Goal: Information Seeking & Learning: Learn about a topic

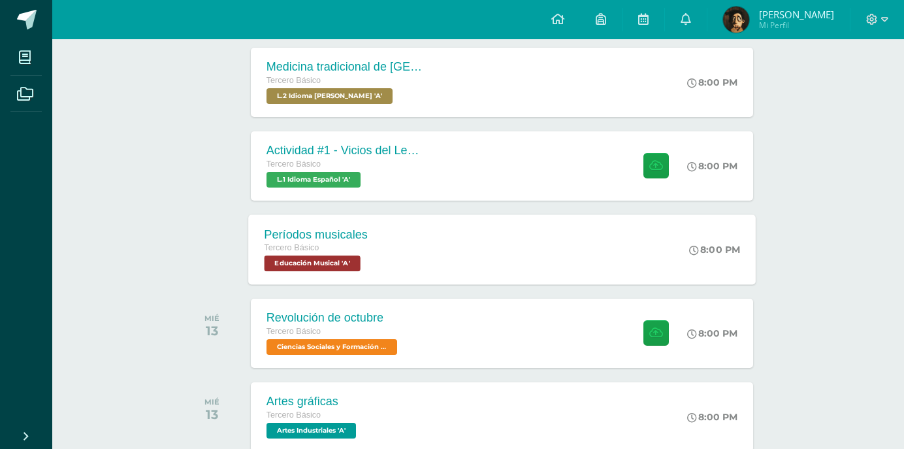
scroll to position [359, 0]
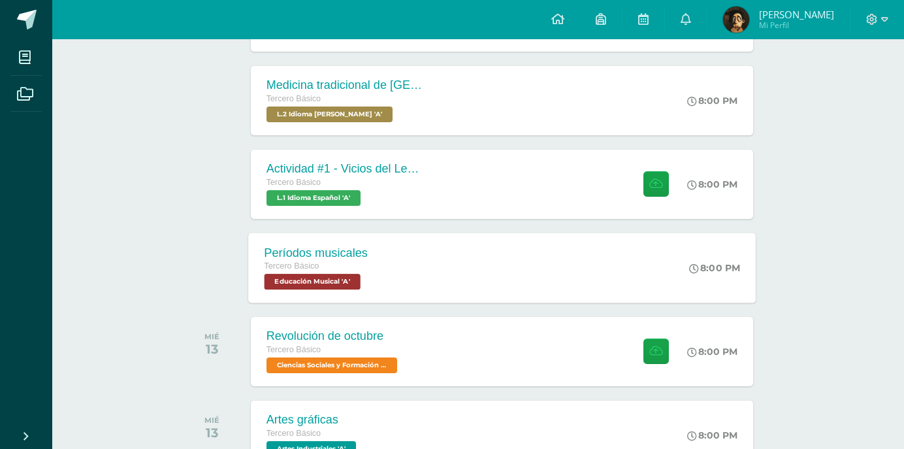
click at [414, 265] on div "Períodos musicales Tercero Básico Educación Musical 'A' 8:00 PM Períodos musica…" at bounding box center [501, 267] width 507 height 70
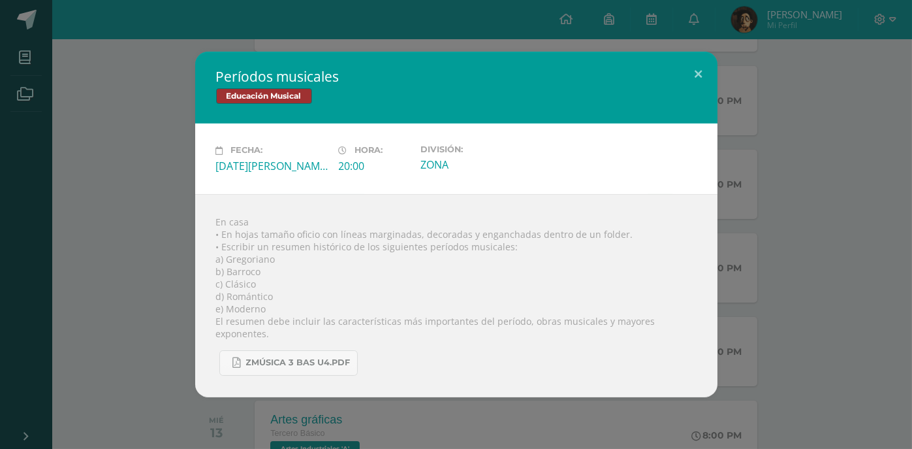
drag, startPoint x: 170, startPoint y: 160, endPoint x: 165, endPoint y: 147, distance: 14.1
click at [168, 153] on div "Períodos musicales Educación Musical Fecha: [DATE][PERSON_NAME] Hora: 20:00 Div…" at bounding box center [456, 224] width 902 height 345
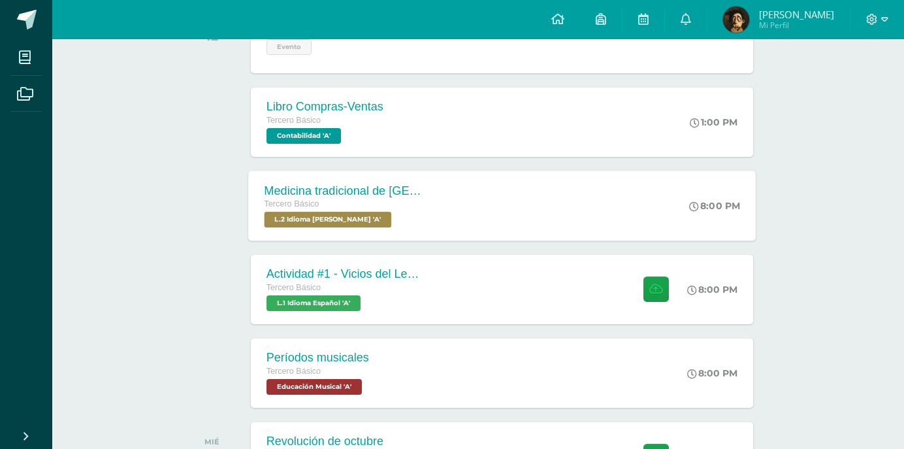
scroll to position [255, 0]
click at [379, 204] on div "Tercero Básico" at bounding box center [343, 204] width 158 height 14
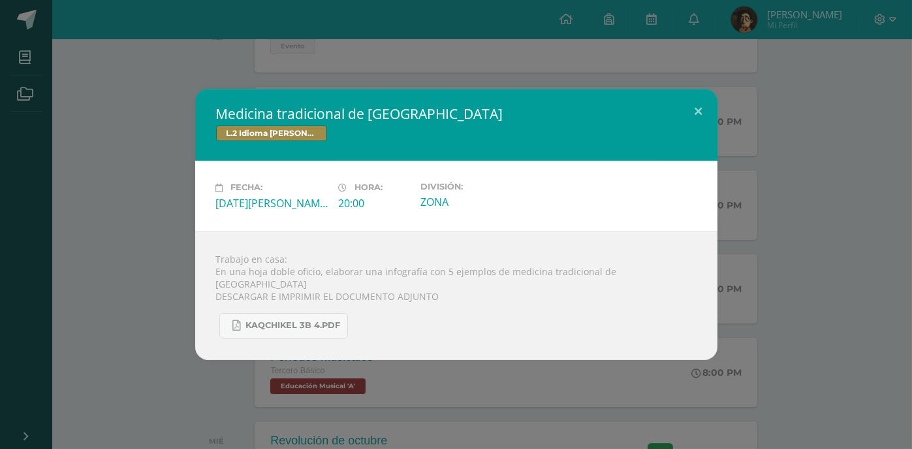
click at [67, 207] on div "Medicina tradicional de [GEOGRAPHIC_DATA] L.2 Idioma [PERSON_NAME] Fecha: [DATE…" at bounding box center [456, 224] width 902 height 270
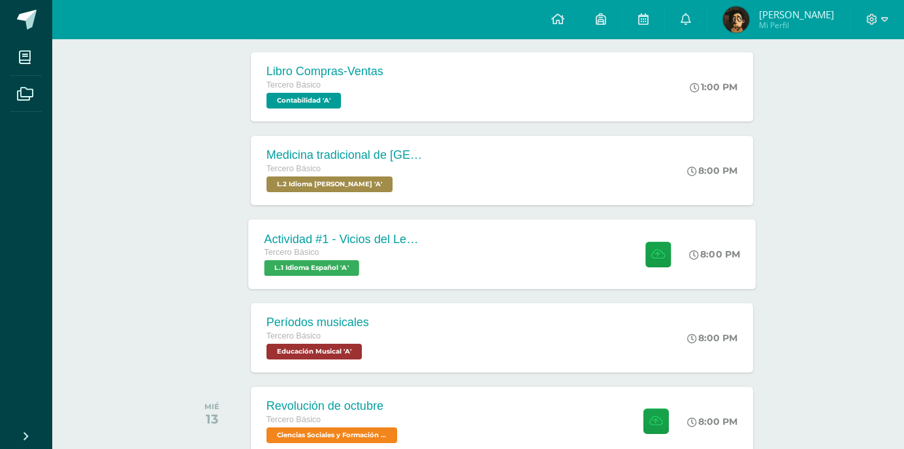
scroll to position [281, 0]
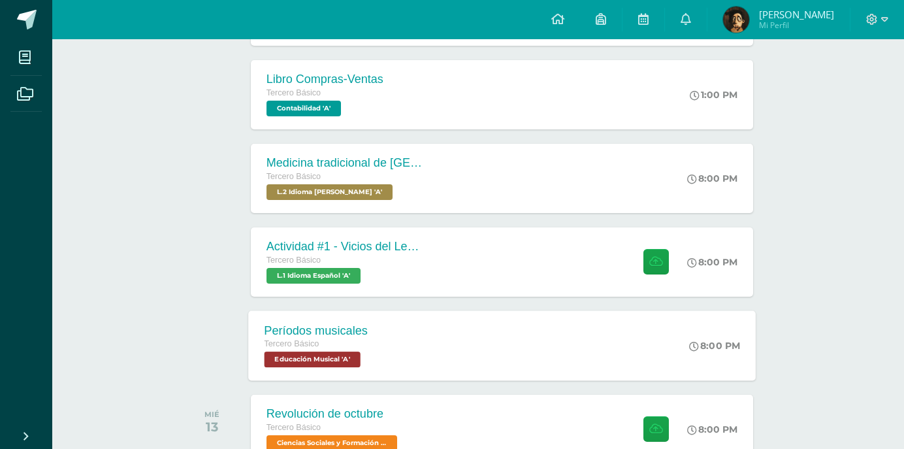
click at [356, 366] on div "Períodos musicales Tercero Básico Educación Musical 'A'" at bounding box center [315, 345] width 135 height 70
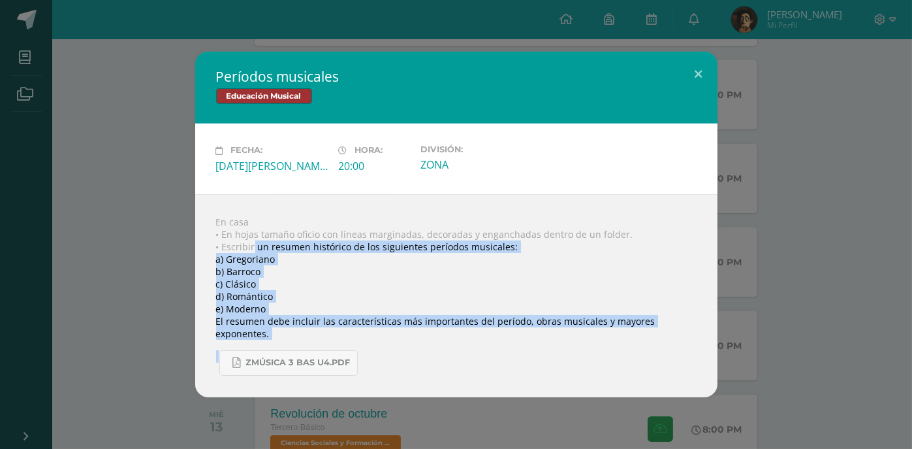
drag, startPoint x: 253, startPoint y: 252, endPoint x: 658, endPoint y: 339, distance: 414.1
click at [658, 339] on div "En casa • En hojas tamaño oficio con líneas marginadas, decoradas y enganchadas…" at bounding box center [456, 295] width 522 height 203
copy body "un resumen histórico de los siguientes períodos musicales: a) Gregoriano b) Bar…"
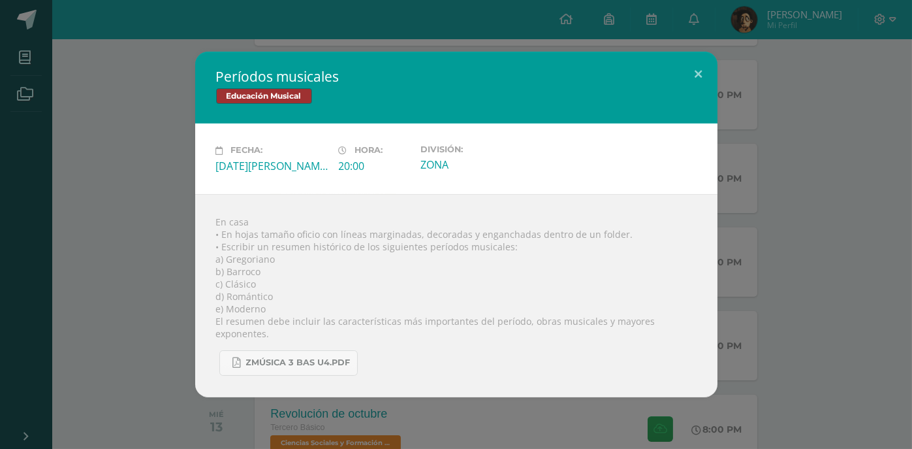
click at [150, 160] on div "Períodos musicales Educación Musical Fecha: [DATE][PERSON_NAME] Hora: 20:00 Div…" at bounding box center [456, 224] width 902 height 345
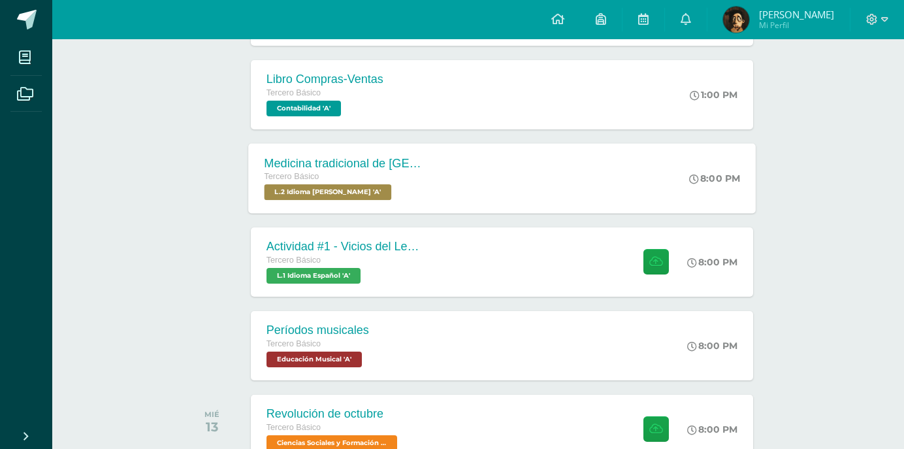
click at [443, 163] on div "Medicina tradicional de [GEOGRAPHIC_DATA] Tercero Básico L.2 Idioma [PERSON_NAM…" at bounding box center [501, 178] width 507 height 70
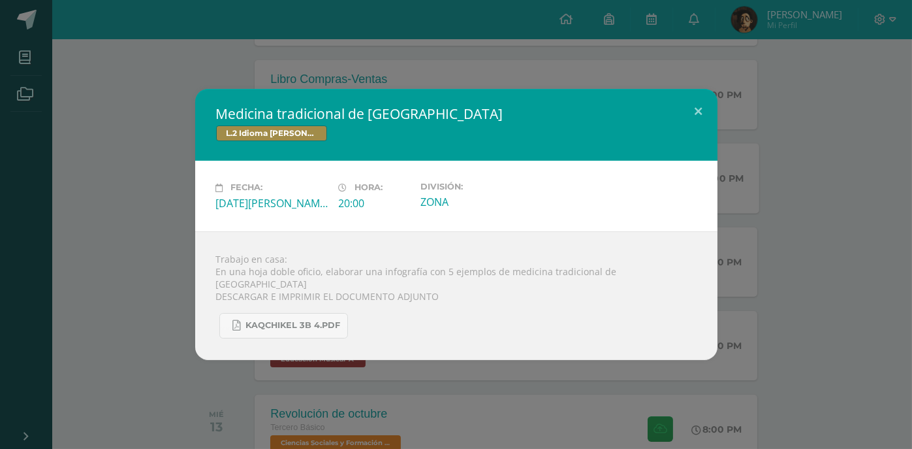
click at [153, 208] on div "Medicina tradicional de [GEOGRAPHIC_DATA] L.2 Idioma [PERSON_NAME] Fecha: [DATE…" at bounding box center [456, 224] width 902 height 270
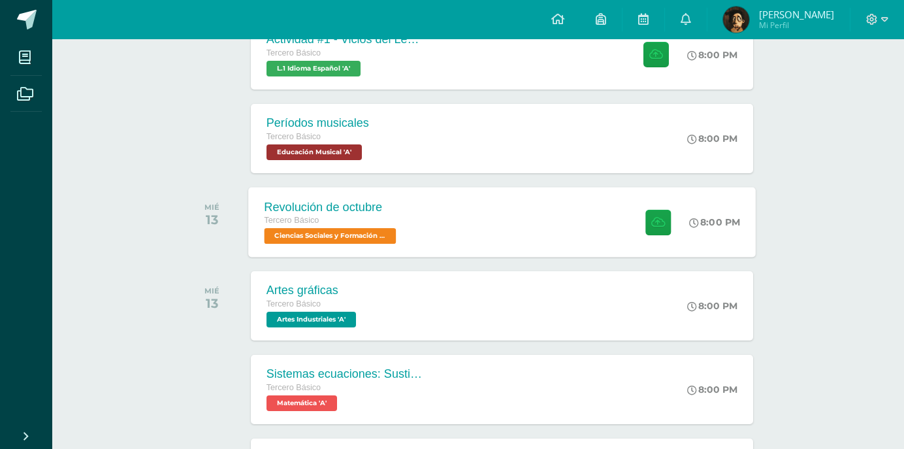
scroll to position [490, 0]
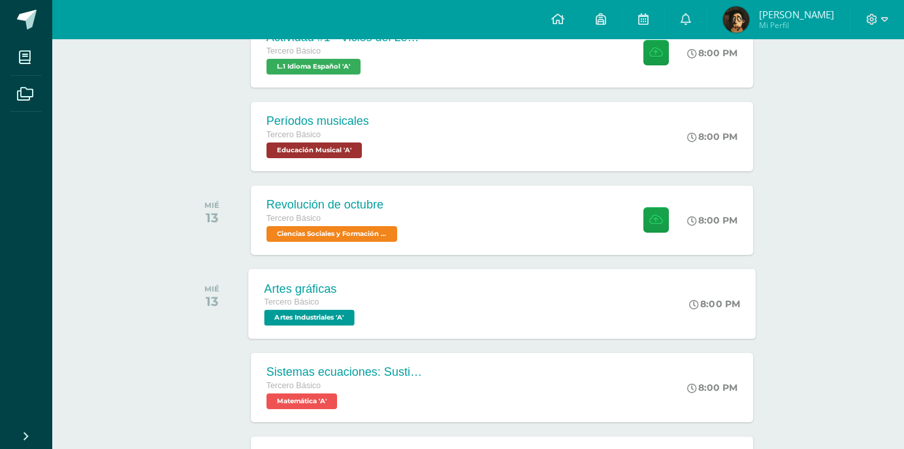
click at [343, 296] on div "Tercero Básico" at bounding box center [310, 302] width 93 height 14
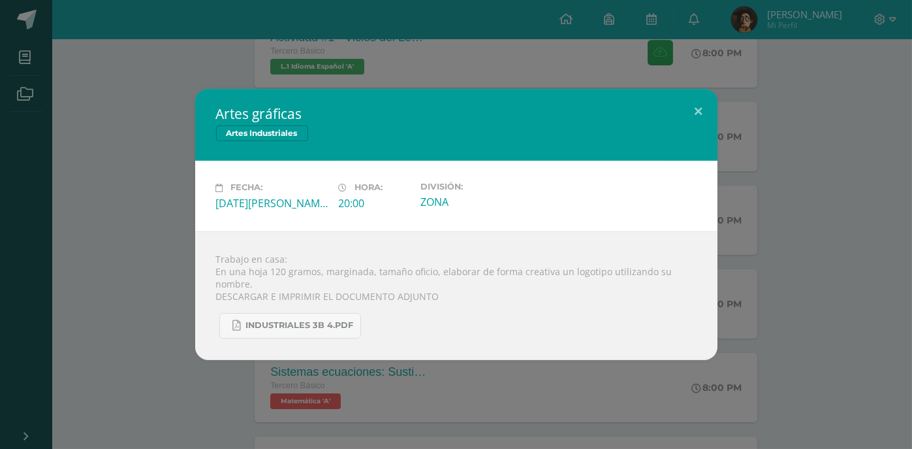
click at [142, 209] on div "Artes gráficas Artes Industriales Fecha: [DATE][PERSON_NAME] Hora: 20:00 Divisi…" at bounding box center [456, 224] width 902 height 270
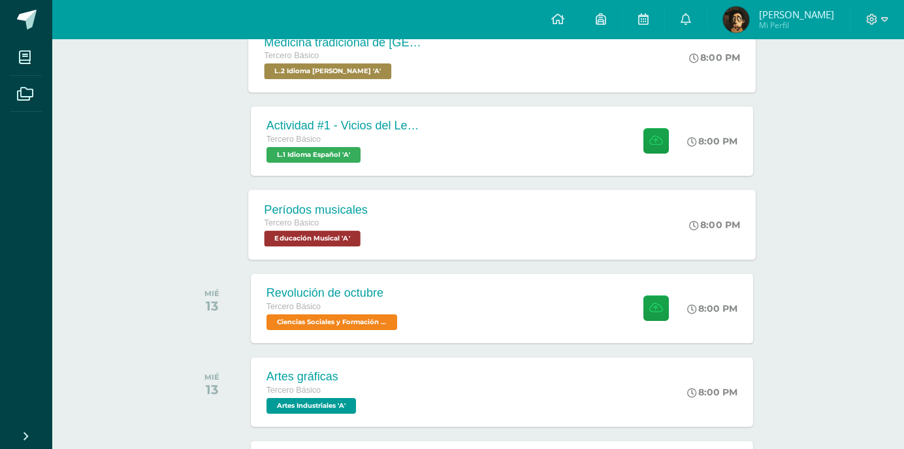
scroll to position [386, 0]
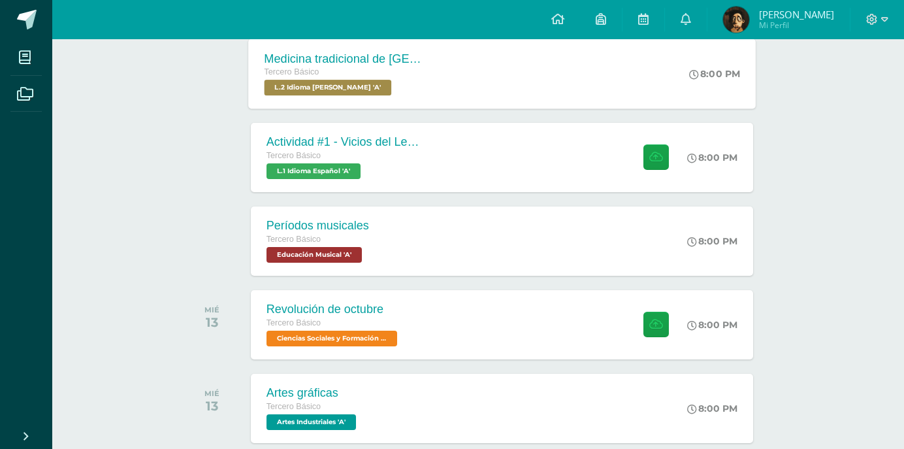
click at [409, 90] on div "Tercero Básico L.2 Idioma [PERSON_NAME] 'A'" at bounding box center [343, 80] width 158 height 30
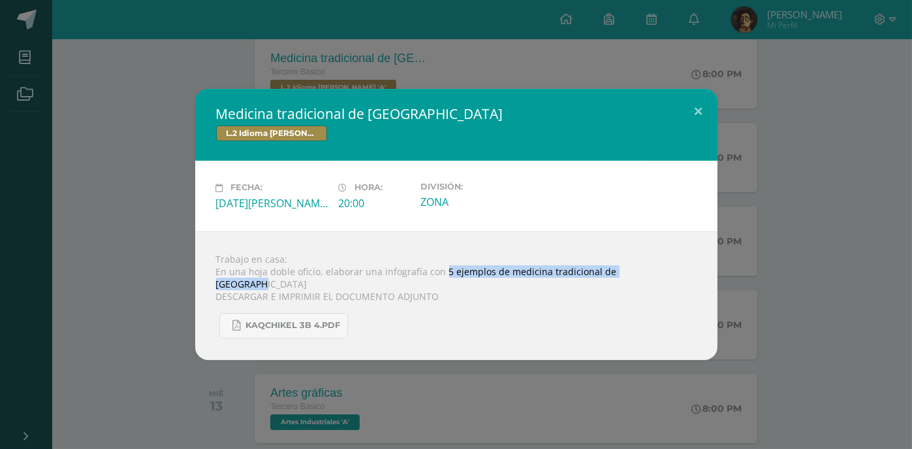
drag, startPoint x: 439, startPoint y: 278, endPoint x: 656, endPoint y: 272, distance: 216.9
click at [656, 272] on div "Trabajo en casa: En una hoja doble oficio, elaborar una infografía con 5 ejempl…" at bounding box center [456, 295] width 522 height 129
copy div "5 ejemplos de medicina tradicional de [GEOGRAPHIC_DATA]"
click at [112, 88] on div "Medicina tradicional de [GEOGRAPHIC_DATA] L.2 Idioma [PERSON_NAME] Fecha: [DATE…" at bounding box center [456, 224] width 912 height 449
